Goal: Task Accomplishment & Management: Complete application form

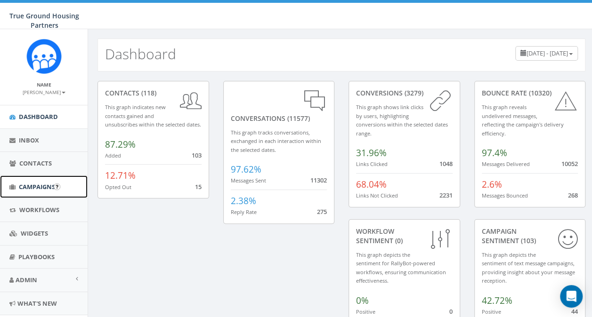
click at [36, 186] on span "Campaigns" at bounding box center [37, 187] width 36 height 8
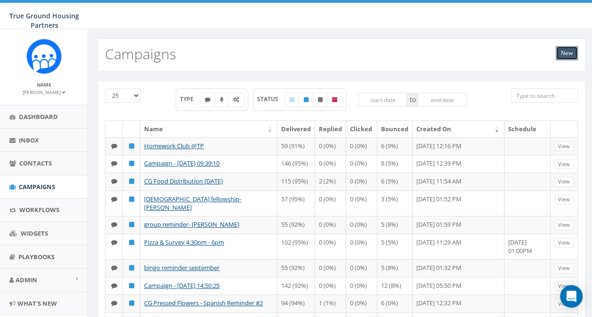
click at [567, 53] on link "New" at bounding box center [566, 53] width 22 height 14
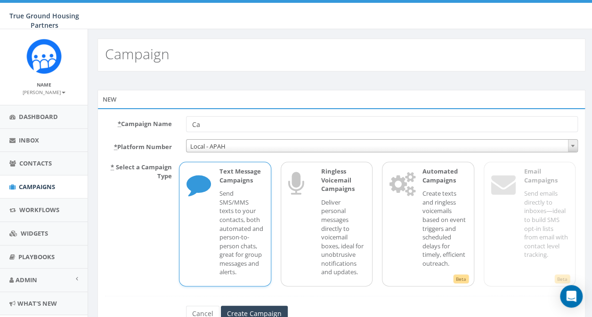
type input "C"
type input "reminder group-Snowden"
click at [266, 311] on input "Create Campaign" at bounding box center [254, 314] width 67 height 16
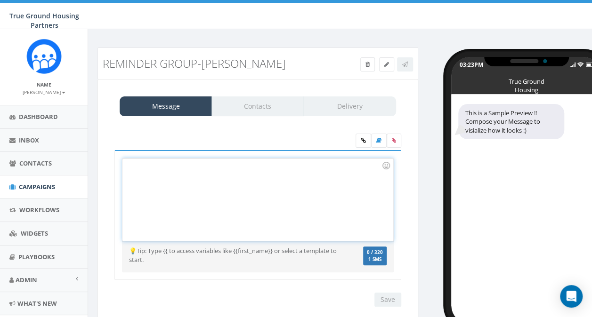
click at [135, 179] on div at bounding box center [257, 200] width 270 height 82
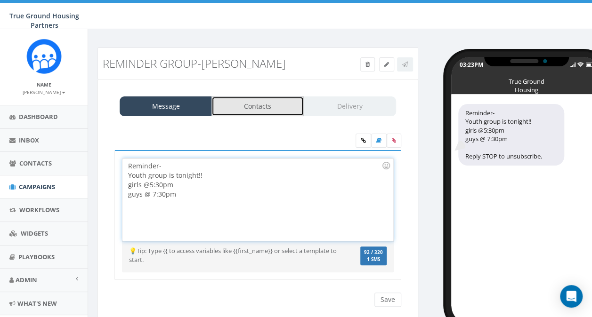
click at [243, 107] on link "Contacts" at bounding box center [257, 106] width 92 height 20
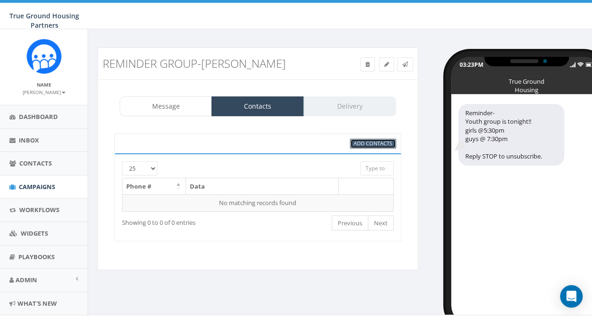
click at [360, 145] on span "Add Contacts" at bounding box center [372, 143] width 39 height 7
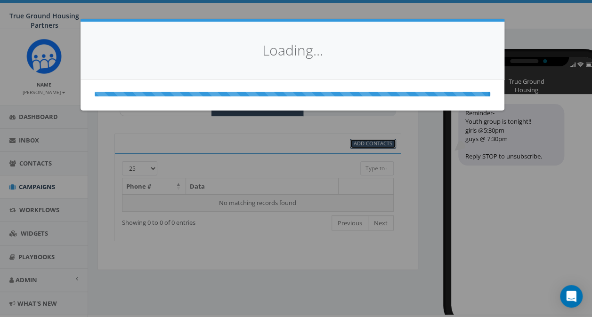
select select
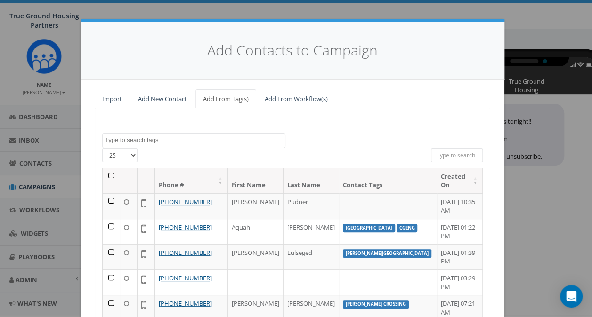
click at [129, 153] on select "25 50 100" at bounding box center [119, 155] width 35 height 14
select select "100"
click at [102, 148] on select "25 50 100" at bounding box center [119, 155] width 35 height 14
click at [136, 137] on textarea "Search" at bounding box center [195, 140] width 180 height 8
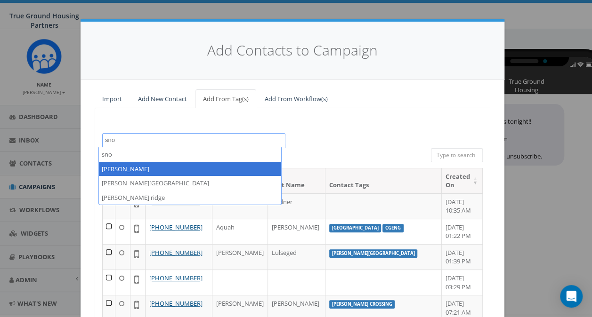
type textarea "sno"
select select "snowden"
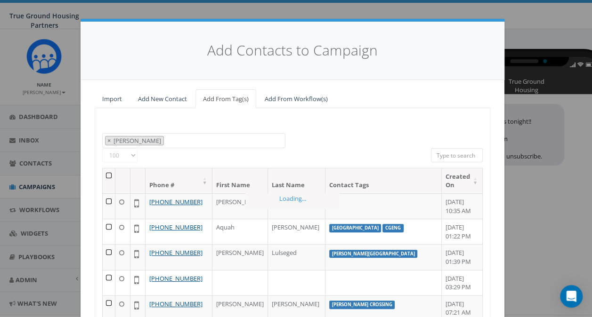
scroll to position [344, 0]
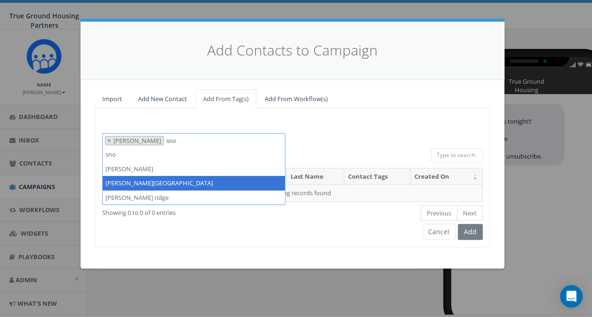
type textarea "sno"
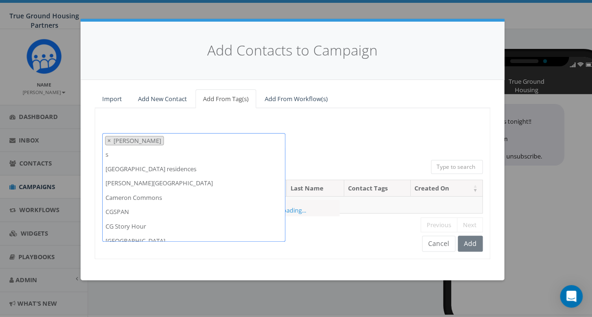
scroll to position [0, 0]
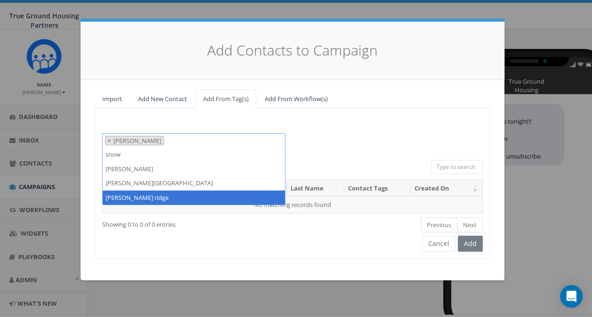
type textarea "snow"
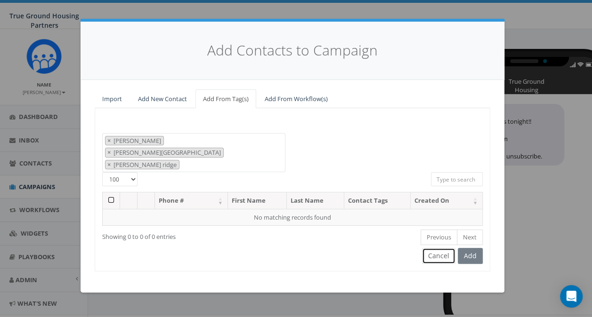
click at [446, 248] on button "Cancel" at bounding box center [438, 256] width 33 height 16
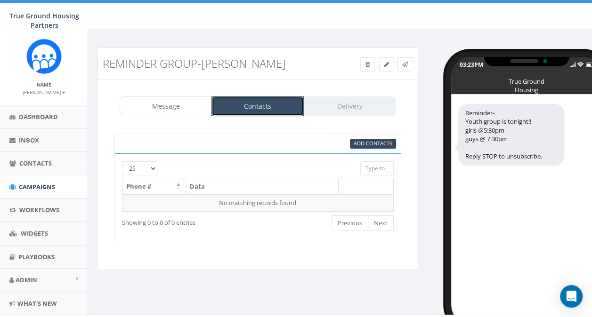
click at [261, 110] on link "Contacts" at bounding box center [257, 106] width 92 height 20
click at [253, 104] on link "Contacts" at bounding box center [257, 106] width 92 height 20
click at [367, 145] on span "Add Contacts" at bounding box center [372, 143] width 39 height 7
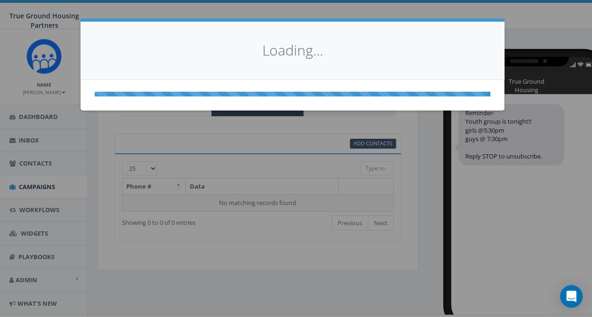
select select
select select "100"
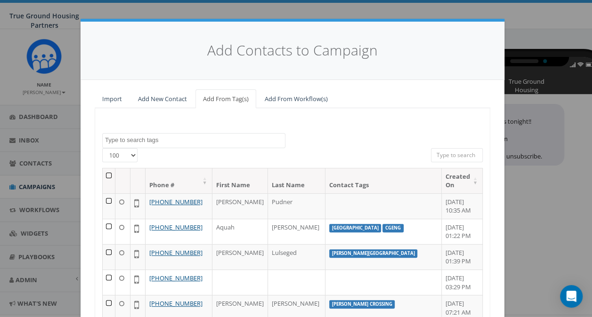
click at [134, 142] on textarea "Search" at bounding box center [195, 140] width 180 height 8
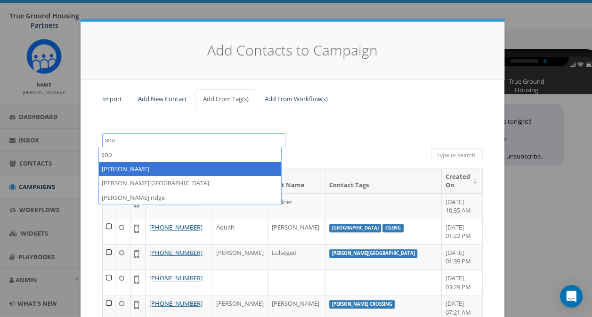
type textarea "sno"
select select "snowden"
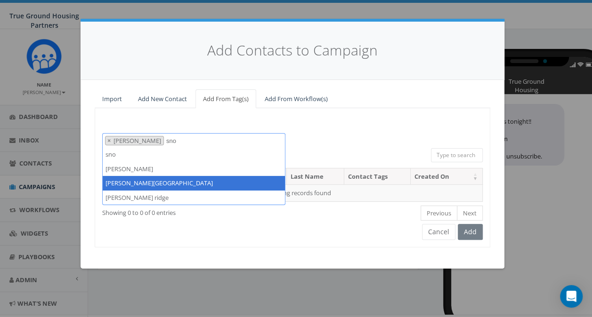
type textarea "sno"
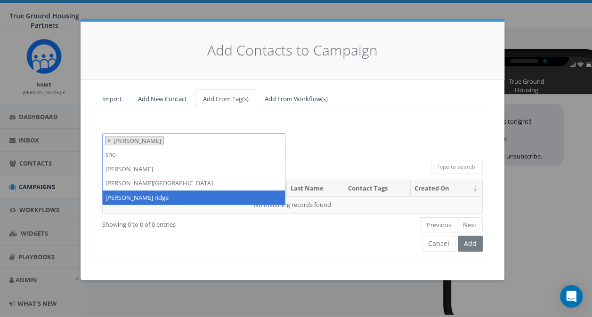
type textarea "sno"
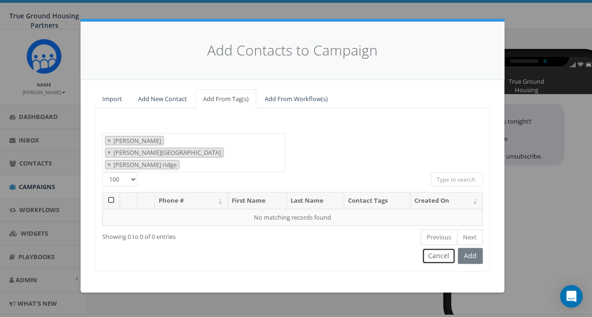
click at [448, 248] on button "Cancel" at bounding box center [438, 256] width 33 height 16
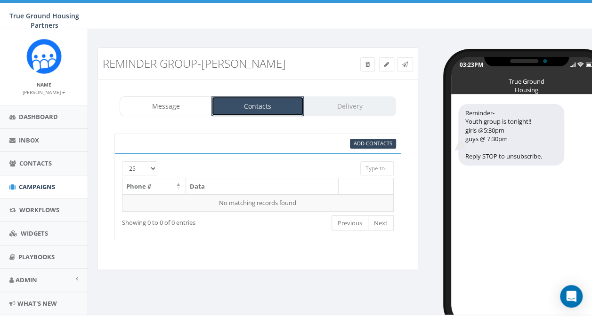
click at [256, 102] on link "Contacts" at bounding box center [257, 106] width 92 height 20
click at [277, 113] on link "Contacts" at bounding box center [257, 106] width 92 height 20
click at [275, 110] on link "Contacts" at bounding box center [257, 106] width 92 height 20
click at [333, 106] on div "Message Contacts Delivery" at bounding box center [258, 106] width 276 height 20
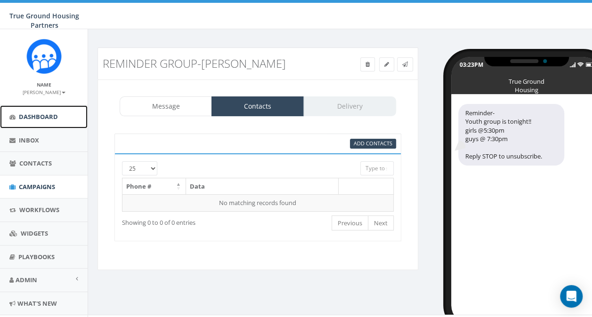
click at [43, 116] on span "Dashboard" at bounding box center [38, 116] width 39 height 8
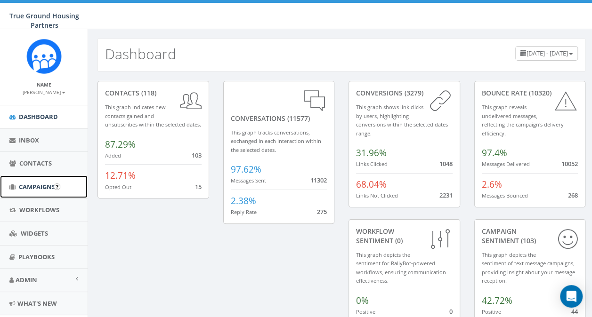
click at [42, 184] on span "Campaigns" at bounding box center [37, 187] width 36 height 8
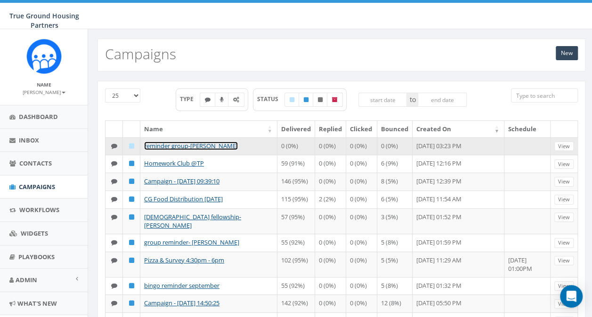
click at [167, 145] on link "reminder group-[PERSON_NAME]" at bounding box center [191, 146] width 94 height 8
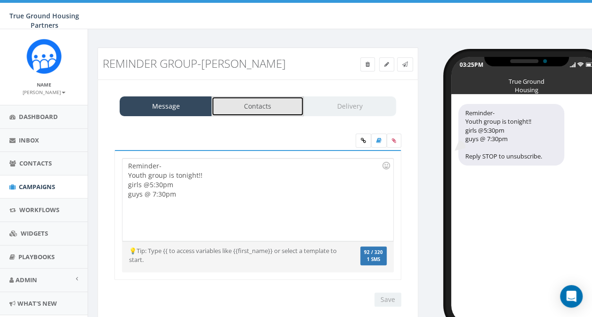
click at [258, 110] on link "Contacts" at bounding box center [257, 106] width 92 height 20
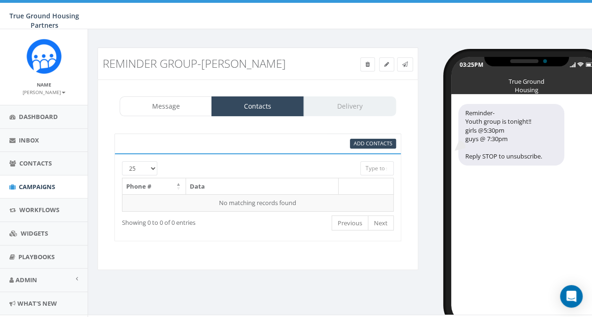
click at [151, 168] on div at bounding box center [246, 165] width 214 height 9
click at [153, 167] on div at bounding box center [246, 165] width 214 height 9
click at [162, 185] on th "Phone #" at bounding box center [154, 186] width 64 height 16
click at [154, 168] on div at bounding box center [246, 165] width 214 height 9
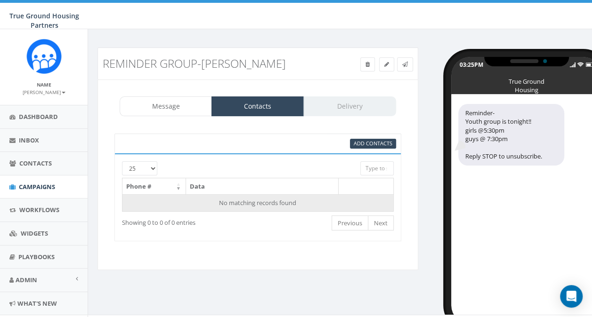
click at [302, 200] on td "No matching records found" at bounding box center [257, 202] width 271 height 17
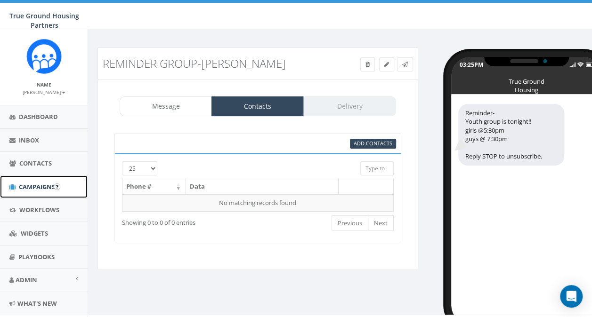
click at [38, 187] on span "Campaigns" at bounding box center [37, 187] width 36 height 8
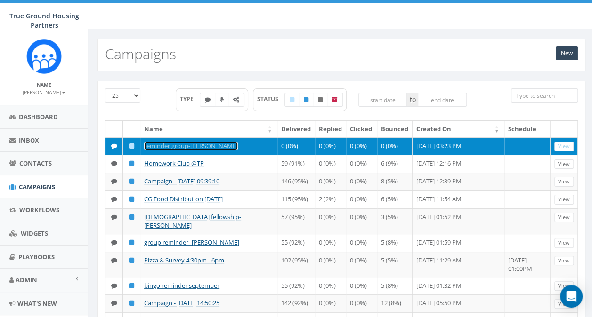
click at [165, 142] on link "reminder group-[PERSON_NAME]" at bounding box center [191, 146] width 94 height 8
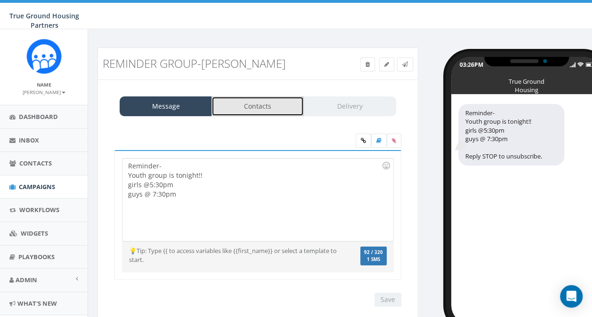
click at [246, 108] on link "Contacts" at bounding box center [257, 106] width 92 height 20
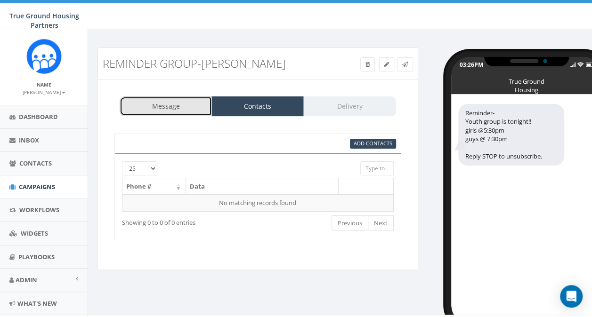
click at [172, 110] on link "Message" at bounding box center [166, 106] width 92 height 20
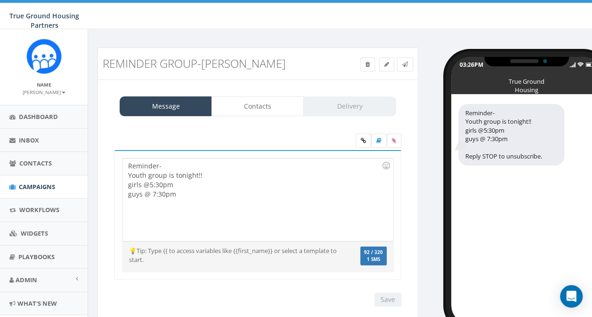
click at [184, 201] on div "Reminder- Youth group is tonight!! girls @5:30pm guys @ 7:30pm" at bounding box center [257, 200] width 270 height 82
click at [263, 102] on link "Contacts" at bounding box center [257, 106] width 92 height 20
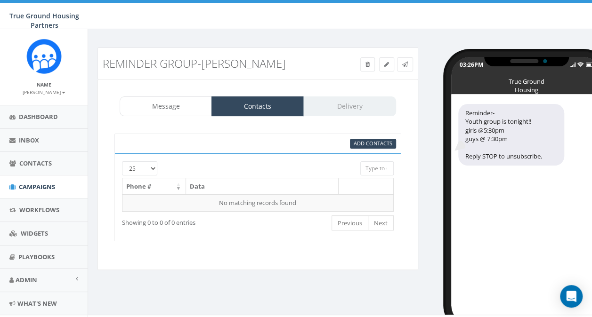
click at [150, 172] on select "25 50 100" at bounding box center [139, 168] width 35 height 14
select select "100"
click at [122, 161] on select "25 50 100" at bounding box center [139, 168] width 35 height 14
click at [144, 202] on td "No matching records found" at bounding box center [257, 202] width 271 height 17
click at [369, 143] on span "Add Contacts" at bounding box center [372, 143] width 39 height 7
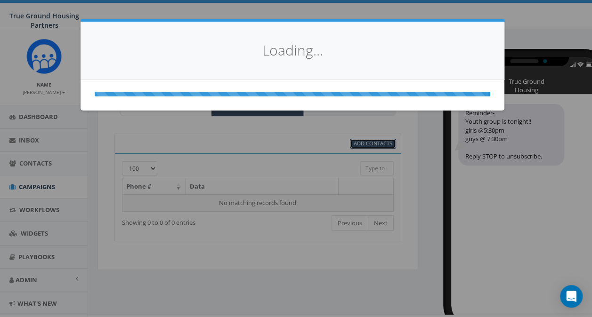
select select
select select "100"
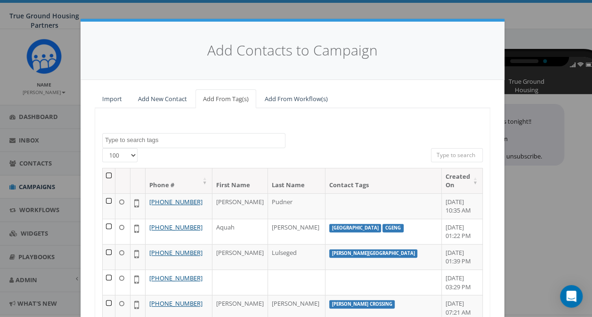
click at [132, 140] on textarea "Search" at bounding box center [195, 140] width 180 height 8
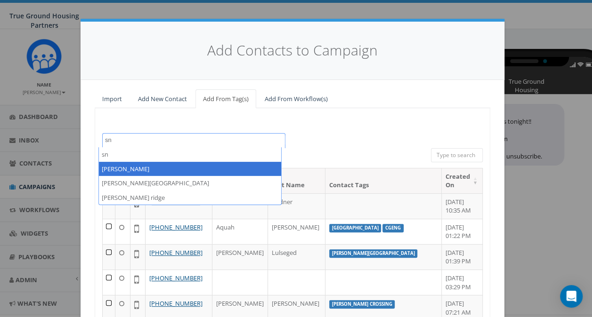
type textarea "sn"
select select "snowden"
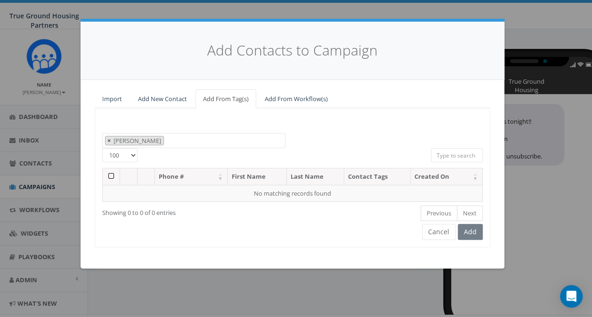
click at [107, 139] on span "×" at bounding box center [108, 140] width 3 height 8
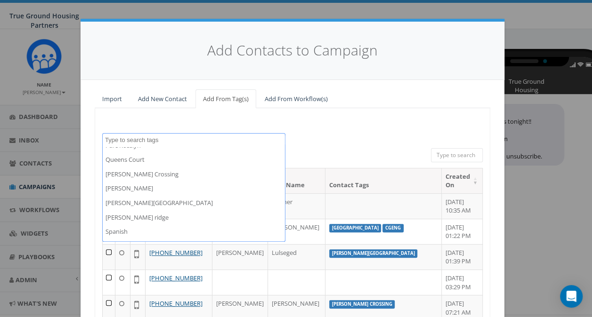
scroll to position [568, 0]
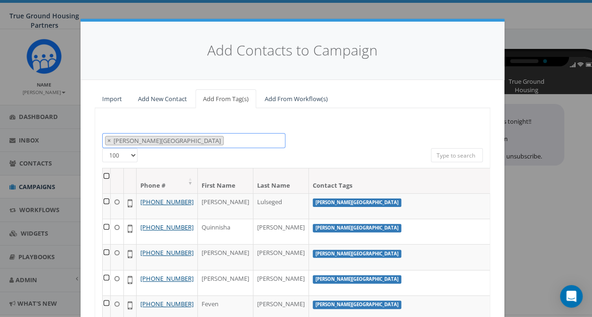
click at [165, 138] on span "× Snowden Ridge" at bounding box center [193, 141] width 183 height 16
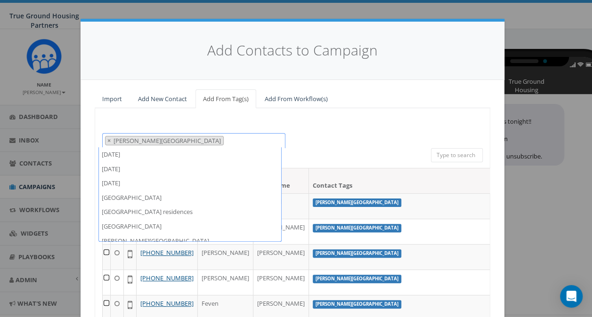
scroll to position [618, 0]
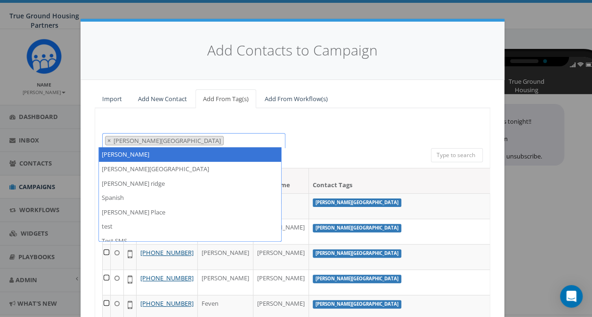
select select "[PERSON_NAME]"
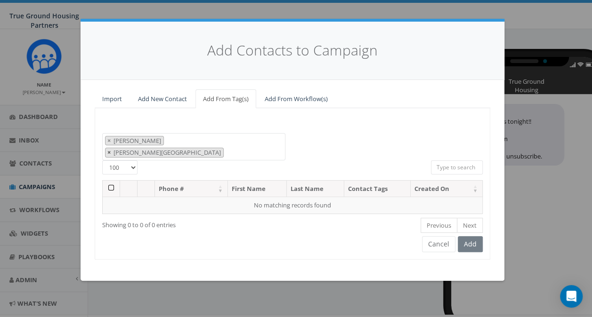
click at [112, 148] on button "×" at bounding box center [108, 152] width 7 height 9
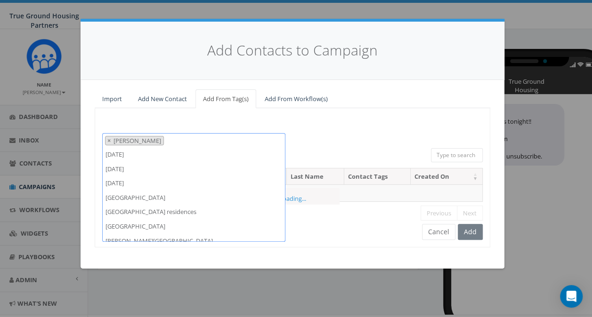
scroll to position [604, 0]
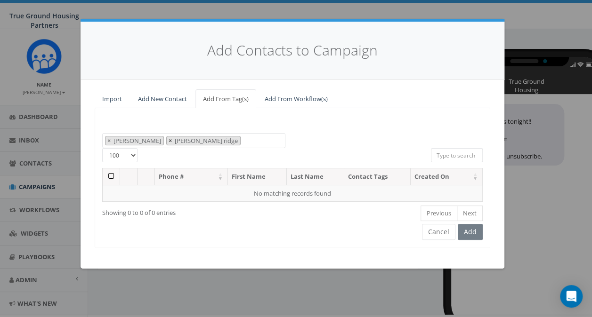
click at [168, 139] on span "×" at bounding box center [169, 140] width 3 height 8
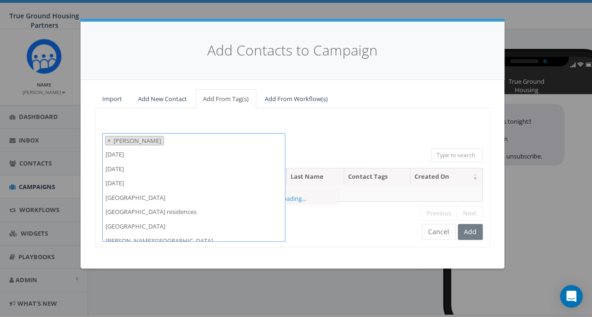
scroll to position [590, 0]
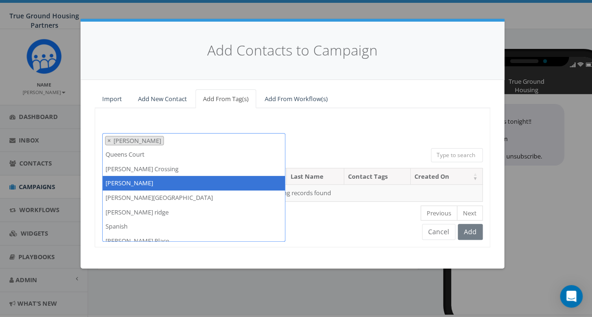
click at [324, 139] on div "2024/10/01 2024/11/22 2025/04/16 Arlington Mill Arlington Mill residences Arna …" at bounding box center [292, 140] width 394 height 15
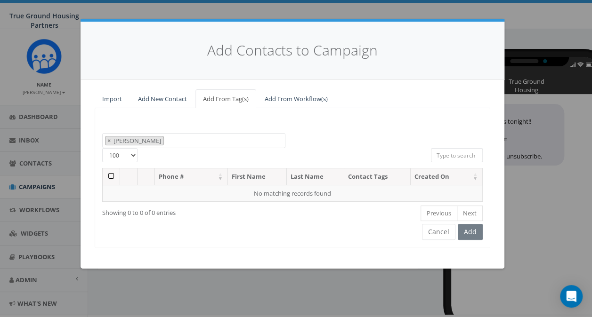
click at [136, 141] on span "[PERSON_NAME]" at bounding box center [137, 140] width 51 height 8
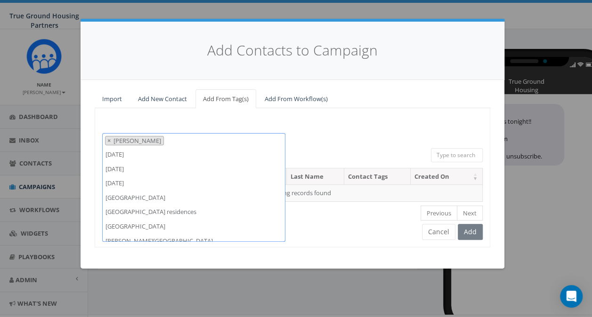
scroll to position [604, 0]
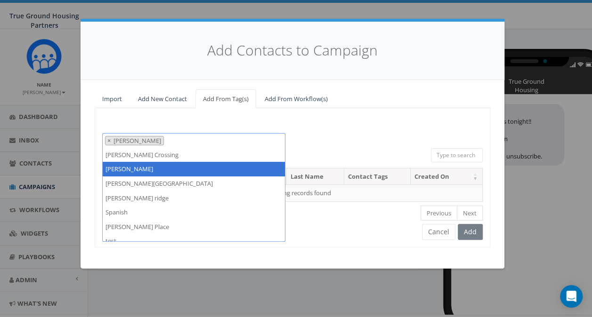
select select
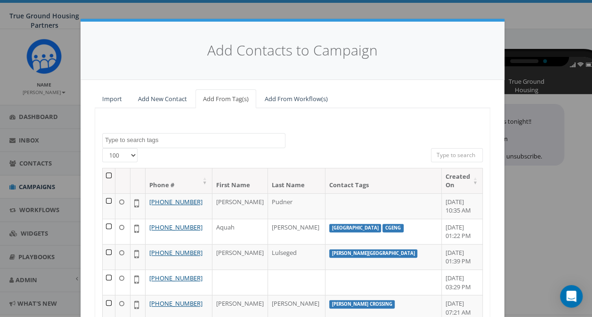
click at [122, 142] on textarea "Search" at bounding box center [195, 140] width 180 height 8
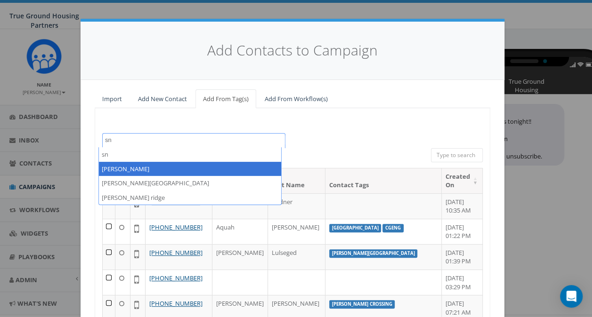
type textarea "sn"
select select "[PERSON_NAME]"
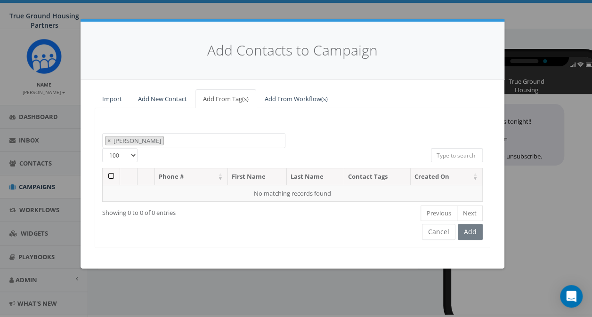
select select
type textarea "[PERSON_NAME]"
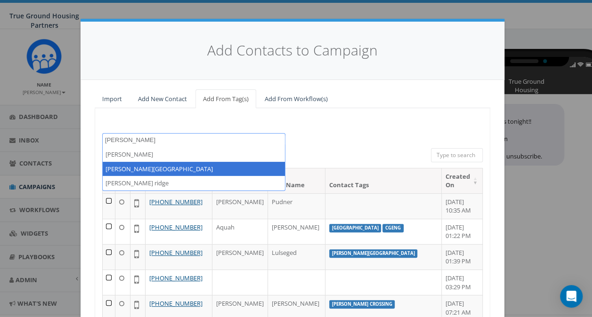
select select "[PERSON_NAME][GEOGRAPHIC_DATA]"
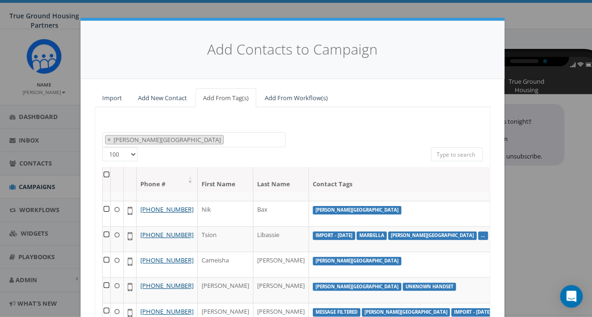
scroll to position [0, 0]
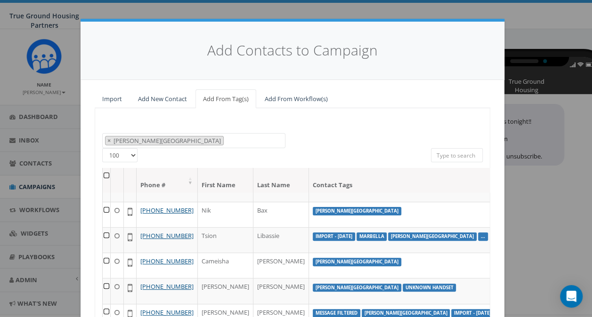
click at [103, 172] on th at bounding box center [107, 180] width 8 height 25
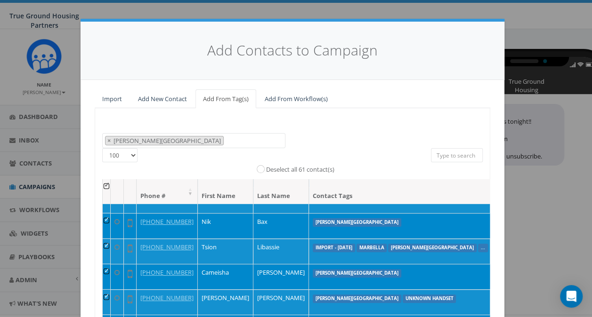
scroll to position [128, 0]
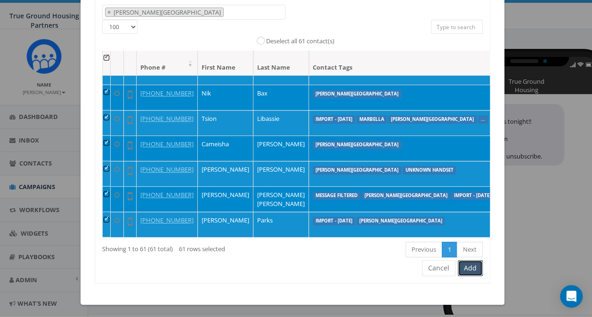
click at [469, 270] on button "Add" at bounding box center [469, 268] width 25 height 16
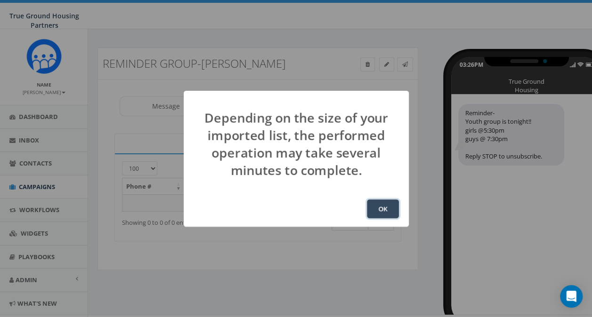
click at [380, 213] on button "OK" at bounding box center [383, 209] width 32 height 19
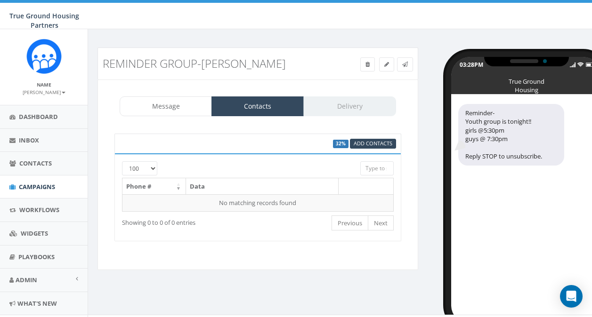
select select "100"
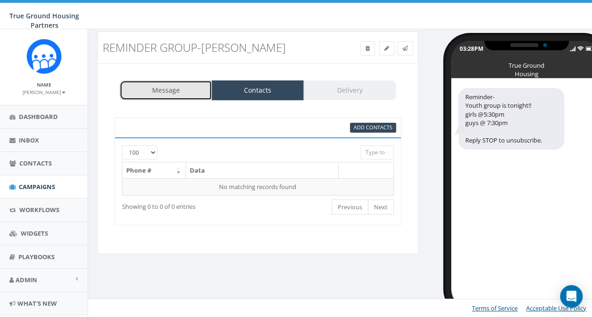
click at [166, 94] on link "Message" at bounding box center [166, 90] width 92 height 20
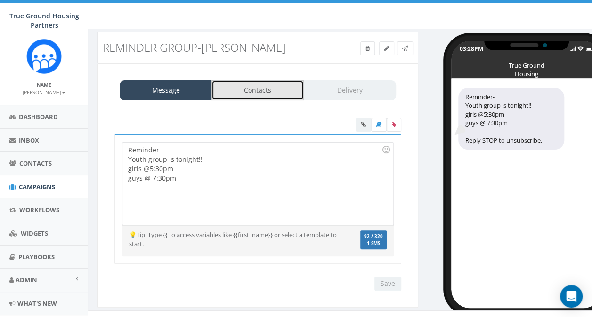
click at [244, 92] on link "Contacts" at bounding box center [257, 90] width 92 height 20
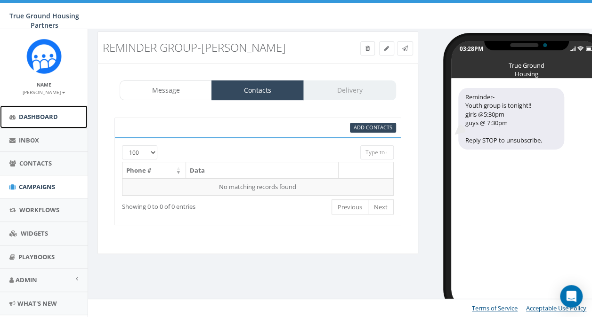
click at [28, 116] on span "Dashboard" at bounding box center [38, 116] width 39 height 8
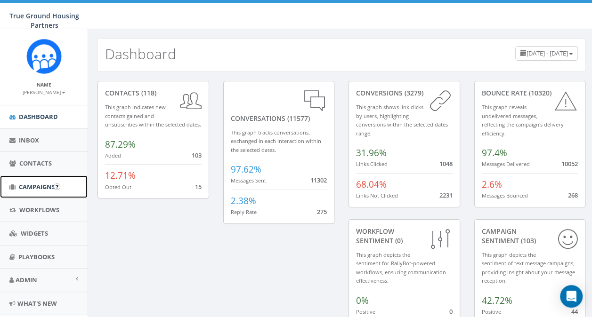
click at [39, 184] on span "Campaigns" at bounding box center [37, 187] width 36 height 8
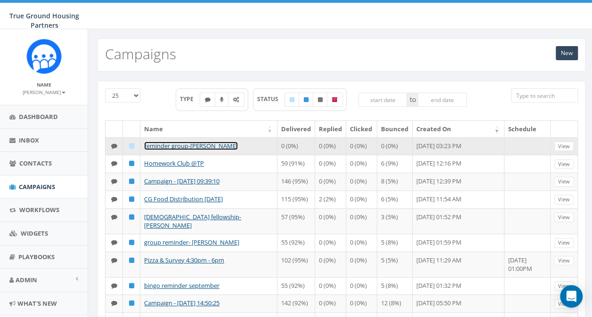
click at [180, 142] on link "reminder group-[PERSON_NAME]" at bounding box center [191, 146] width 94 height 8
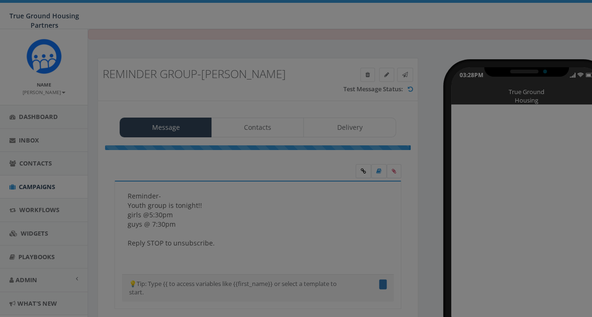
type textarea "Reminder- Youth group is tonight!! girls @5:30pm guys @ 7:30pm"
select select "100"
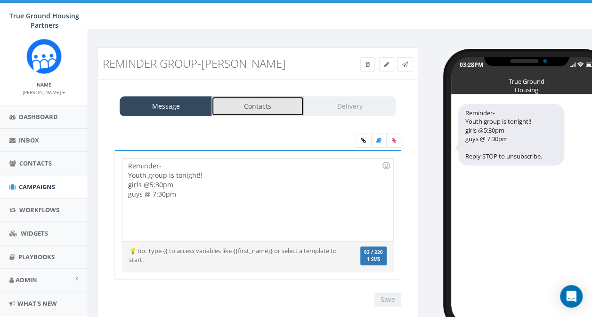
click at [254, 112] on link "Contacts" at bounding box center [257, 106] width 92 height 20
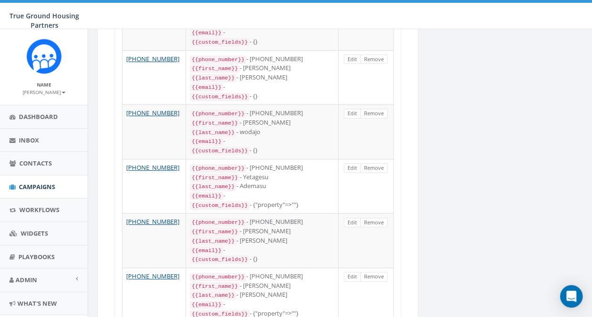
scroll to position [1751, 0]
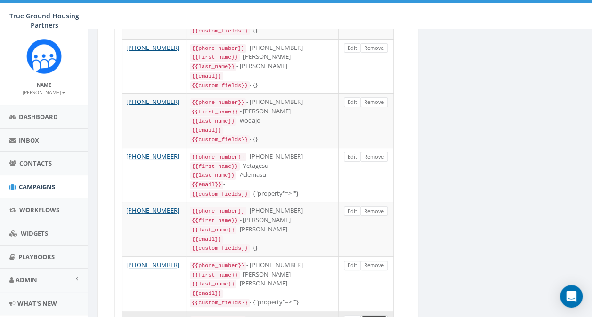
click at [374, 315] on link "Remove" at bounding box center [373, 320] width 27 height 10
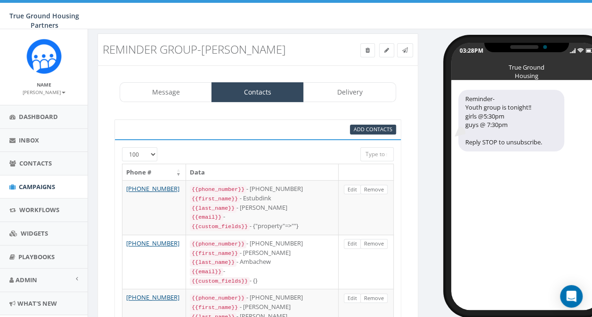
scroll to position [0, 0]
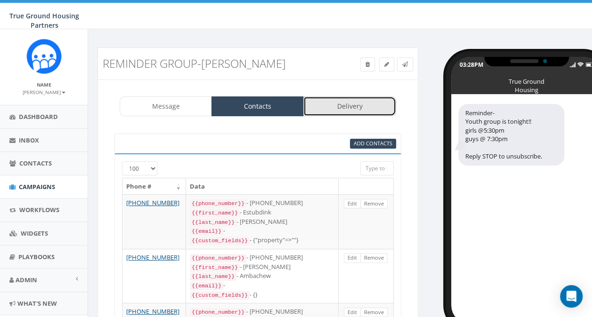
click at [342, 107] on link "Delivery" at bounding box center [349, 106] width 92 height 20
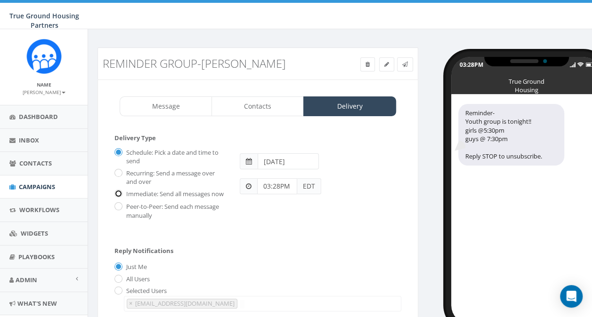
click at [120, 195] on input "Immediate: Send all messages now" at bounding box center [117, 195] width 6 height 6
radio input "true"
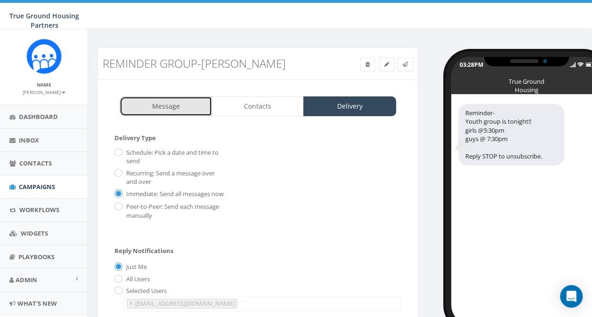
click at [163, 105] on link "Message" at bounding box center [166, 106] width 92 height 20
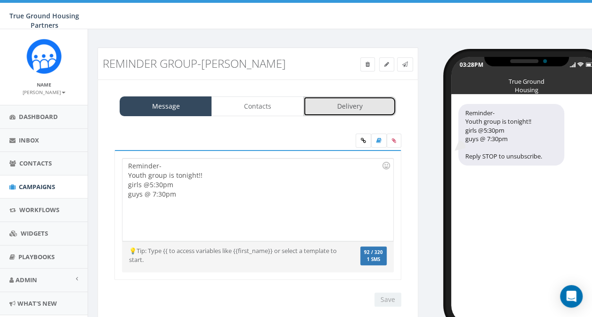
click at [342, 100] on link "Delivery" at bounding box center [349, 106] width 92 height 20
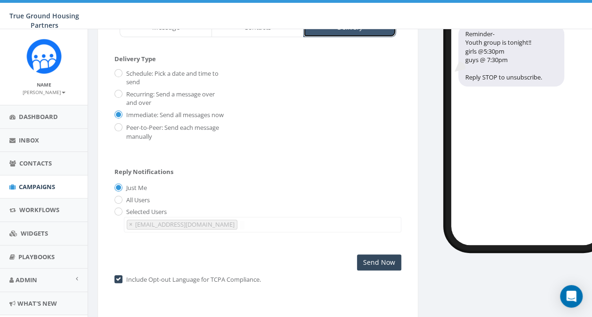
scroll to position [108, 0]
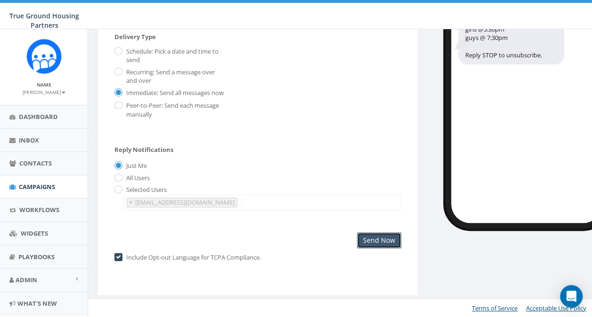
click at [383, 240] on input "Send Now" at bounding box center [379, 240] width 44 height 16
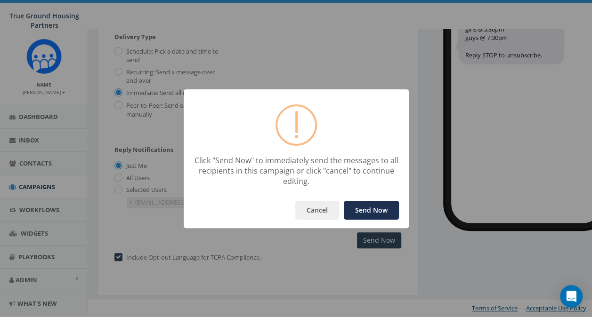
click at [374, 211] on button "Send Now" at bounding box center [371, 210] width 55 height 19
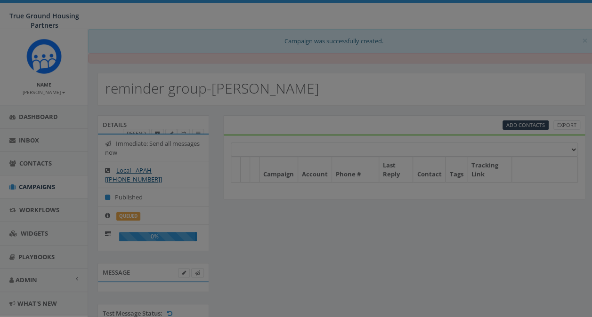
select select
